Goal: Find specific page/section: Find specific page/section

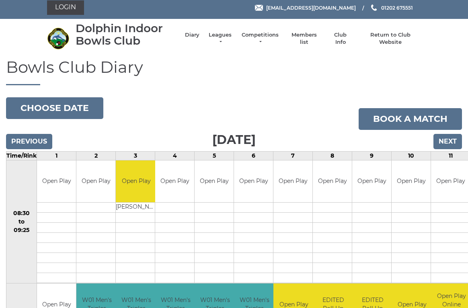
scroll to position [3, 0]
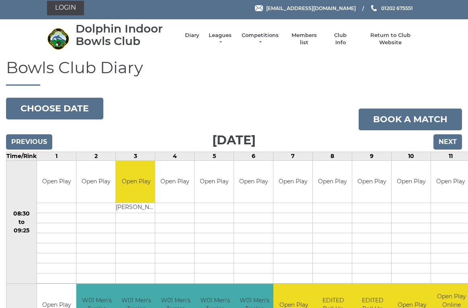
click at [225, 40] on link "Leagues" at bounding box center [220, 39] width 25 height 14
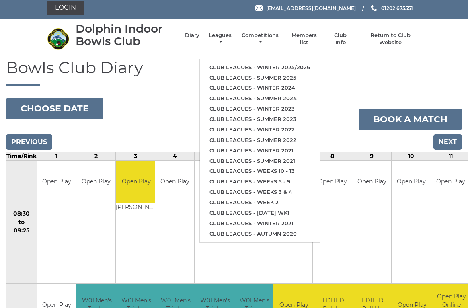
click at [260, 62] on link "Club leagues - Winter 2025/2026" at bounding box center [260, 67] width 120 height 10
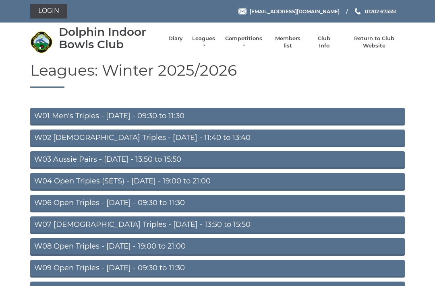
click at [148, 115] on link "W01 Men's Triples - [DATE] - 09:30 to 11:30" at bounding box center [217, 117] width 374 height 18
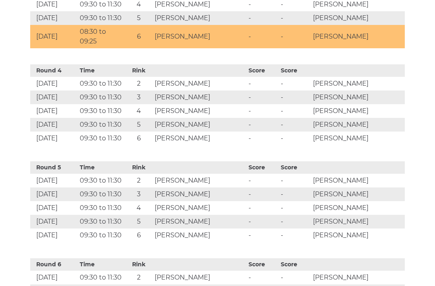
scroll to position [655, 0]
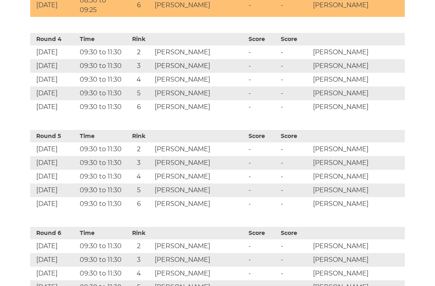
scroll to position [678, 0]
